Goal: Entertainment & Leisure: Browse casually

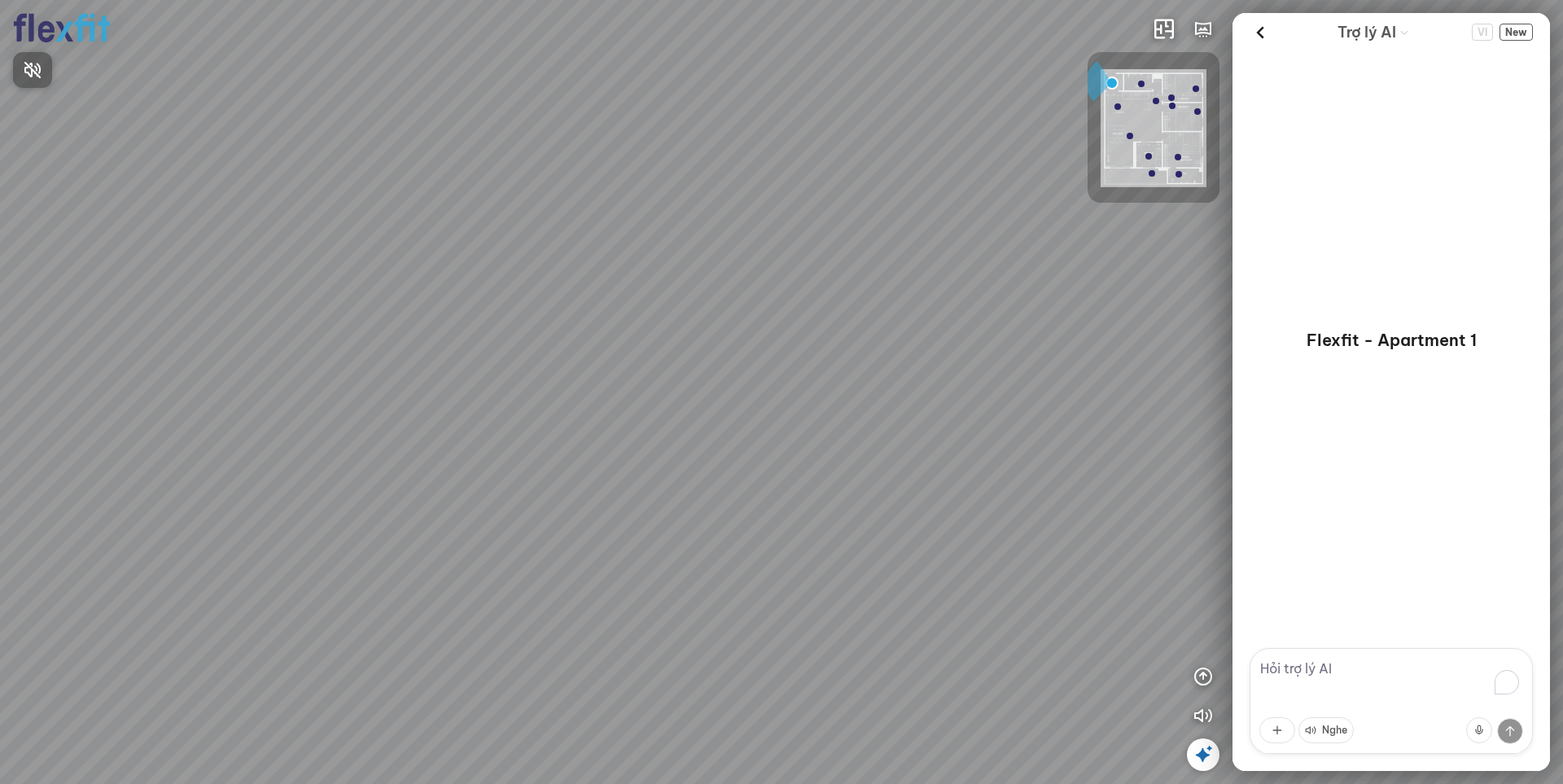
scroll to position [15, 0]
